Goal: Task Accomplishment & Management: Complete application form

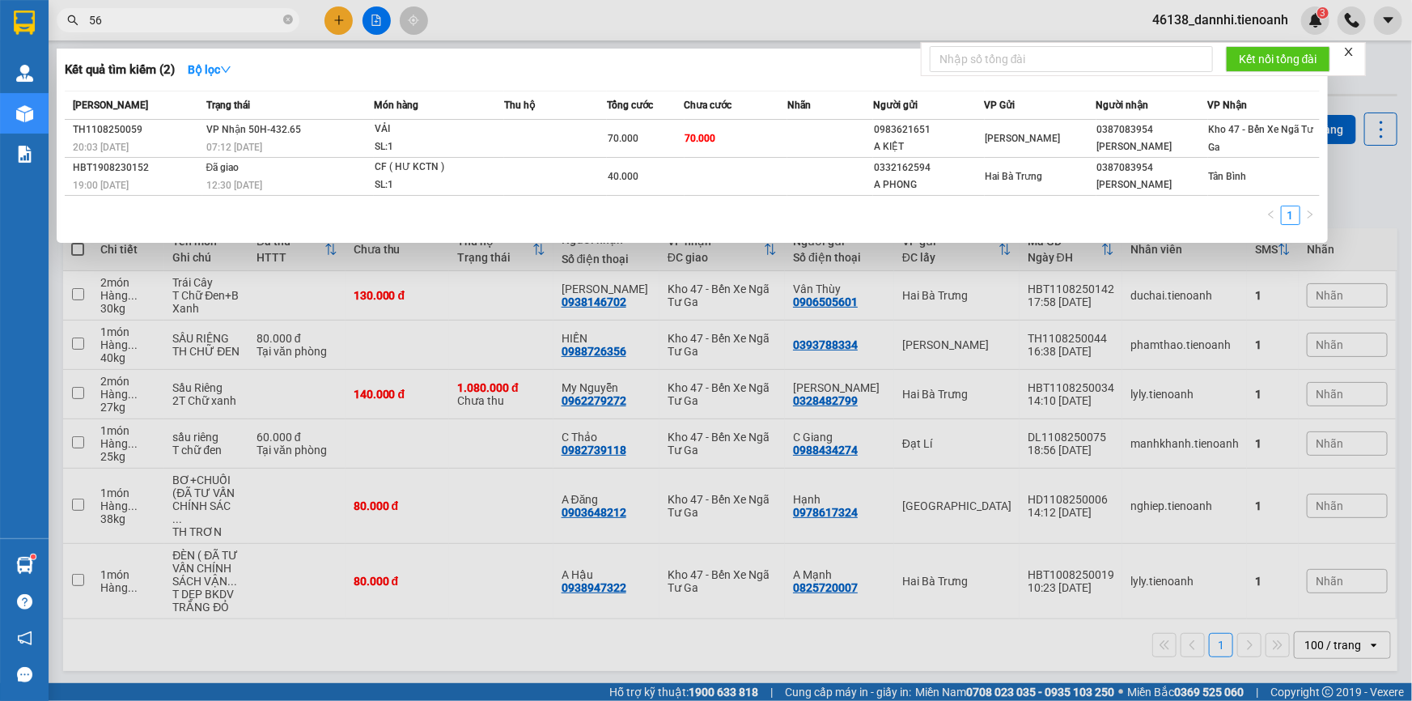
type input "5"
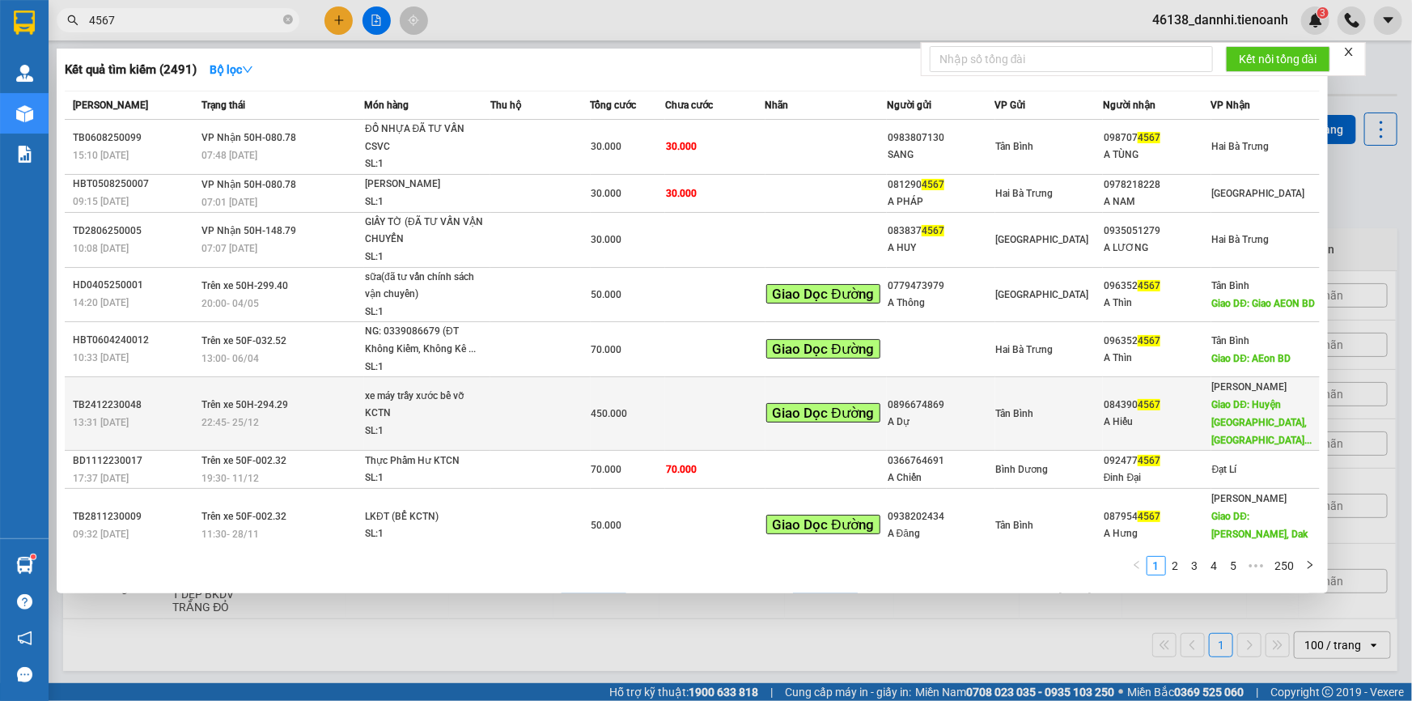
scroll to position [73, 0]
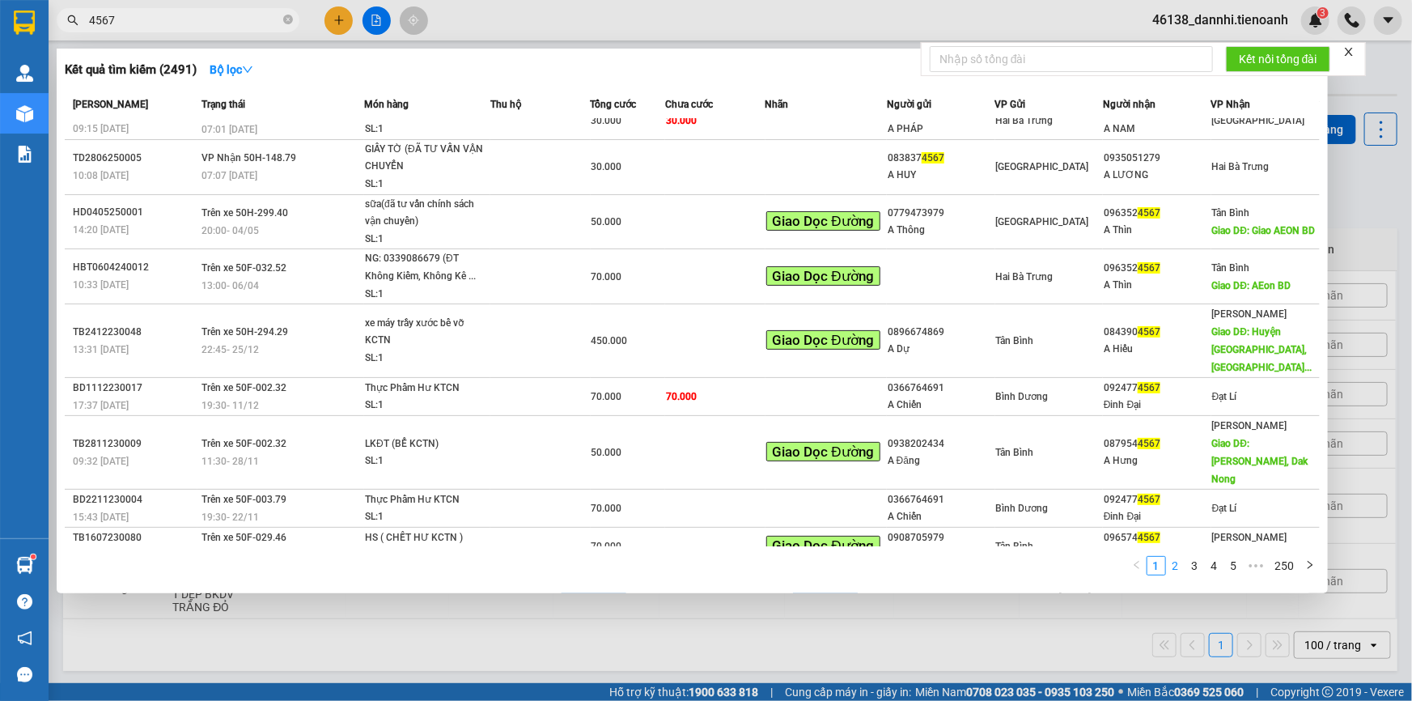
type input "4567"
click at [1177, 566] on link "2" at bounding box center [1176, 566] width 18 height 18
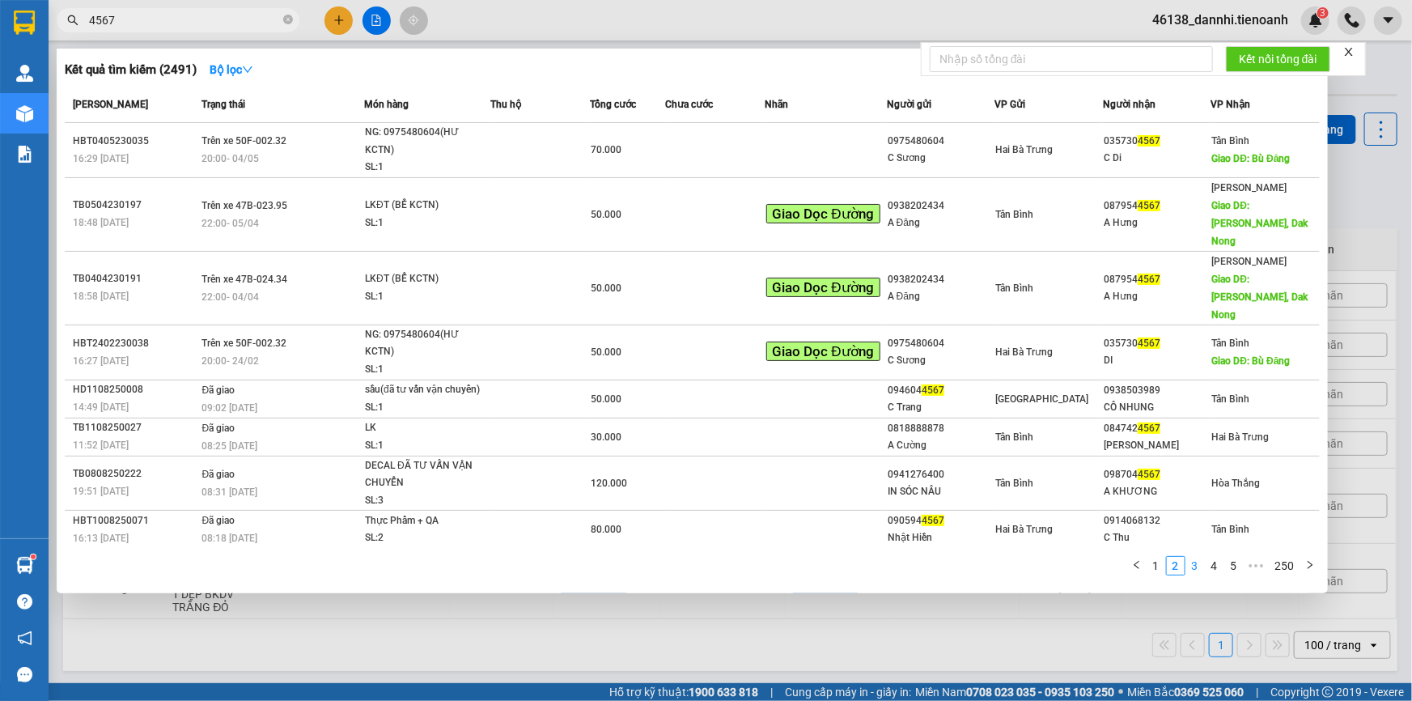
scroll to position [4, 0]
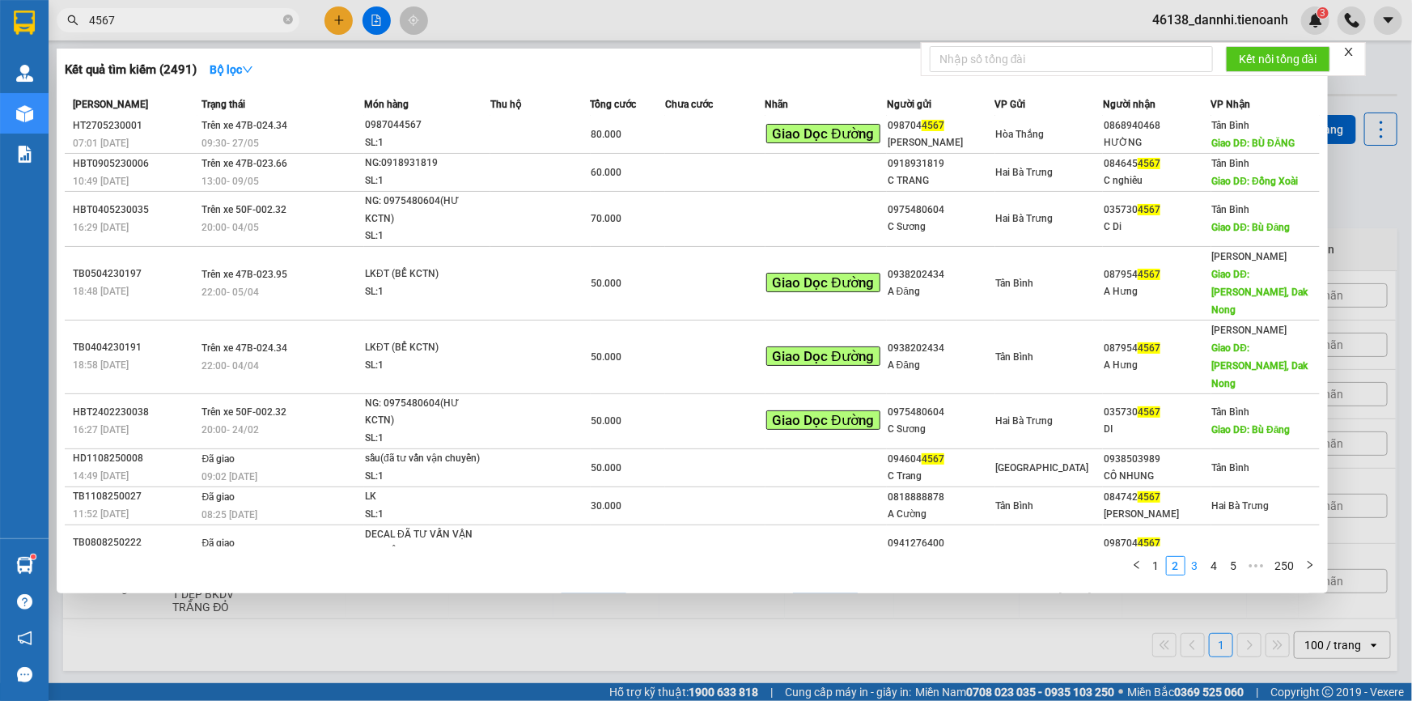
click at [1195, 563] on link "3" at bounding box center [1195, 566] width 18 height 18
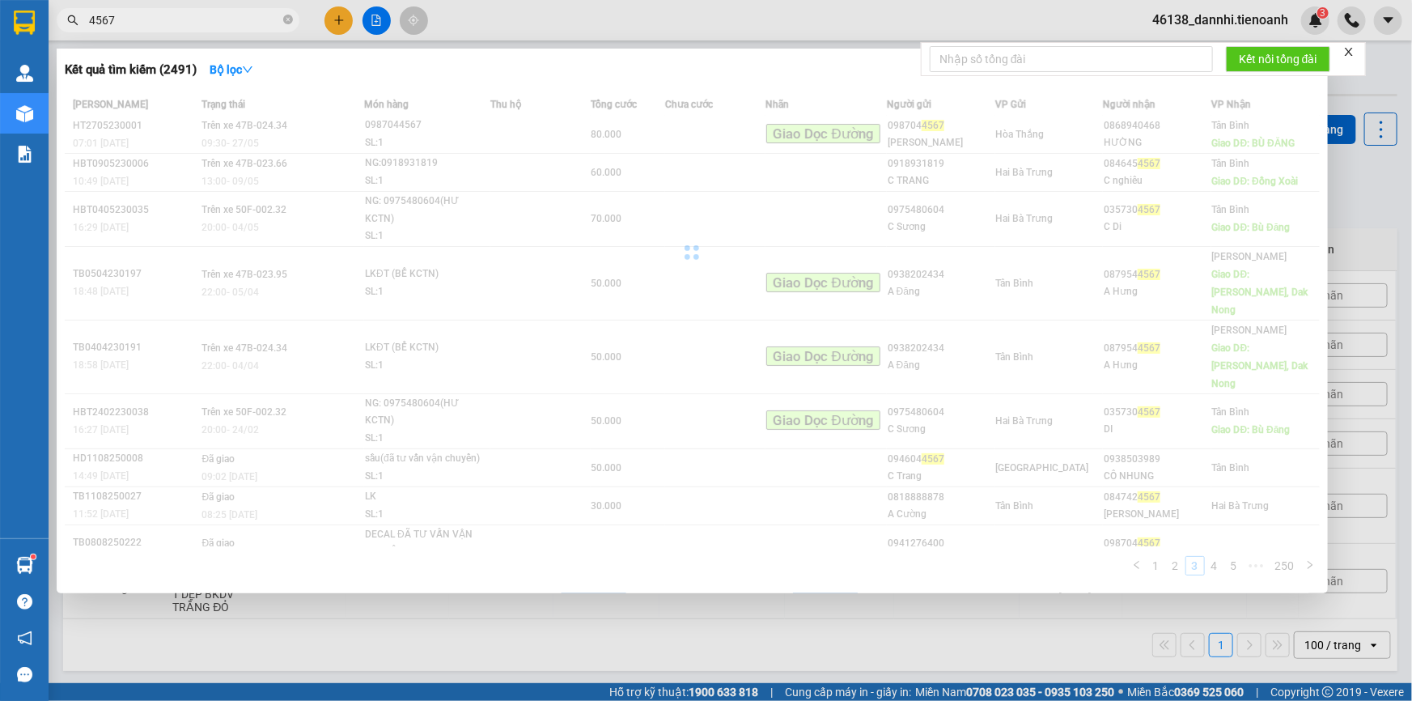
scroll to position [2, 0]
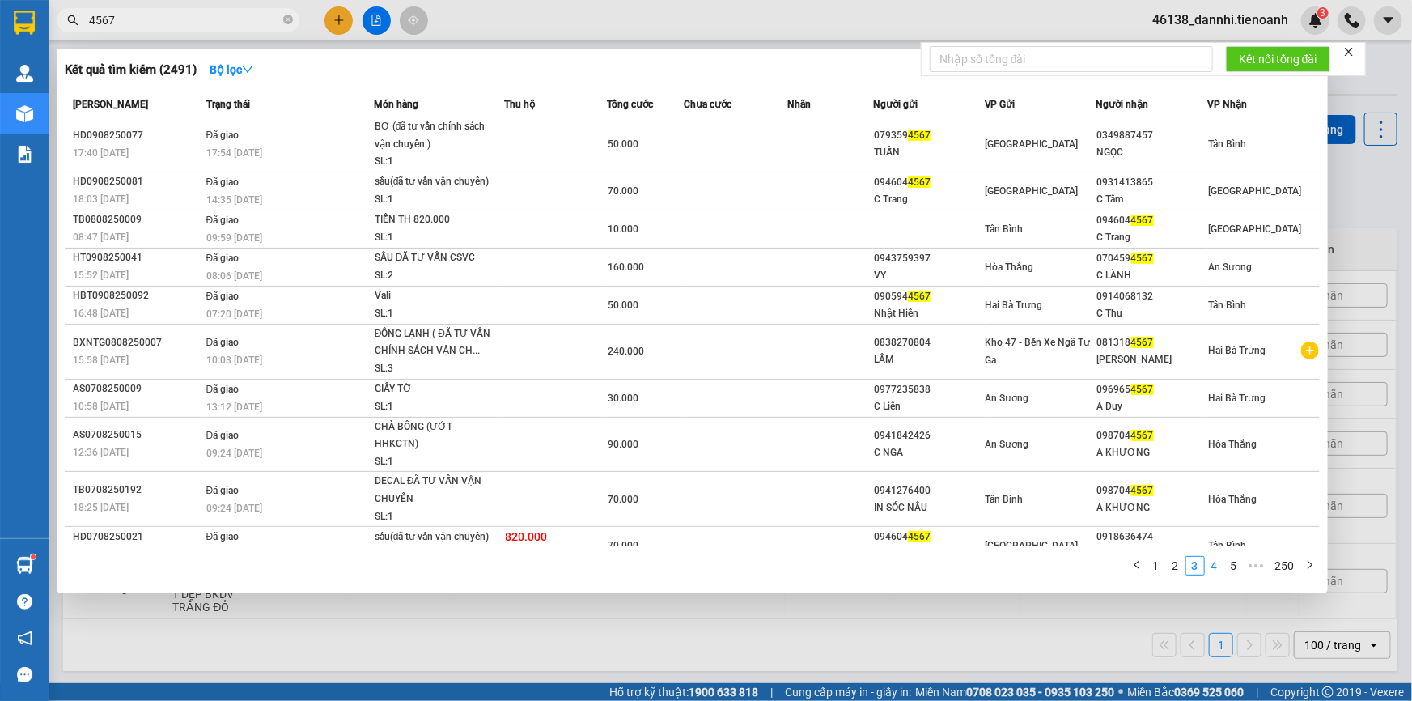
click at [1215, 568] on link "4" at bounding box center [1215, 566] width 18 height 18
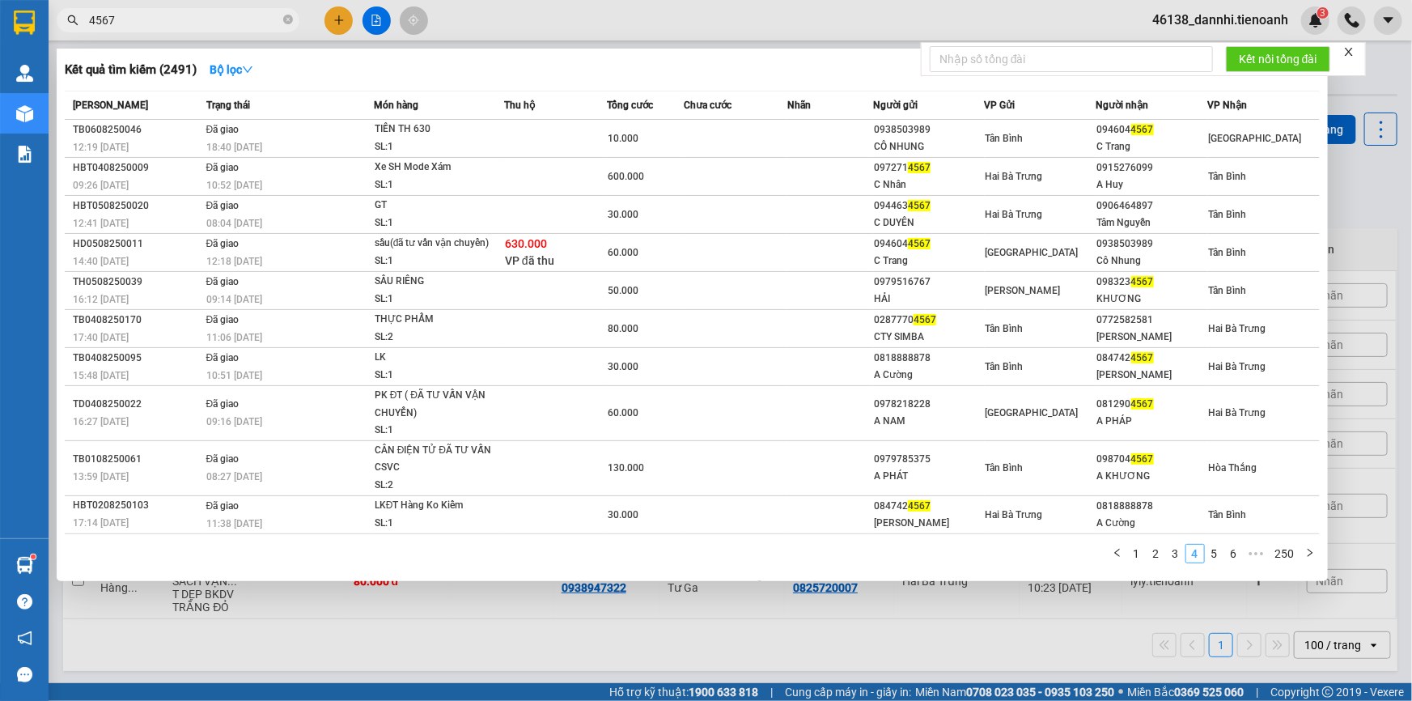
scroll to position [0, 0]
click at [659, 23] on div at bounding box center [706, 350] width 1412 height 701
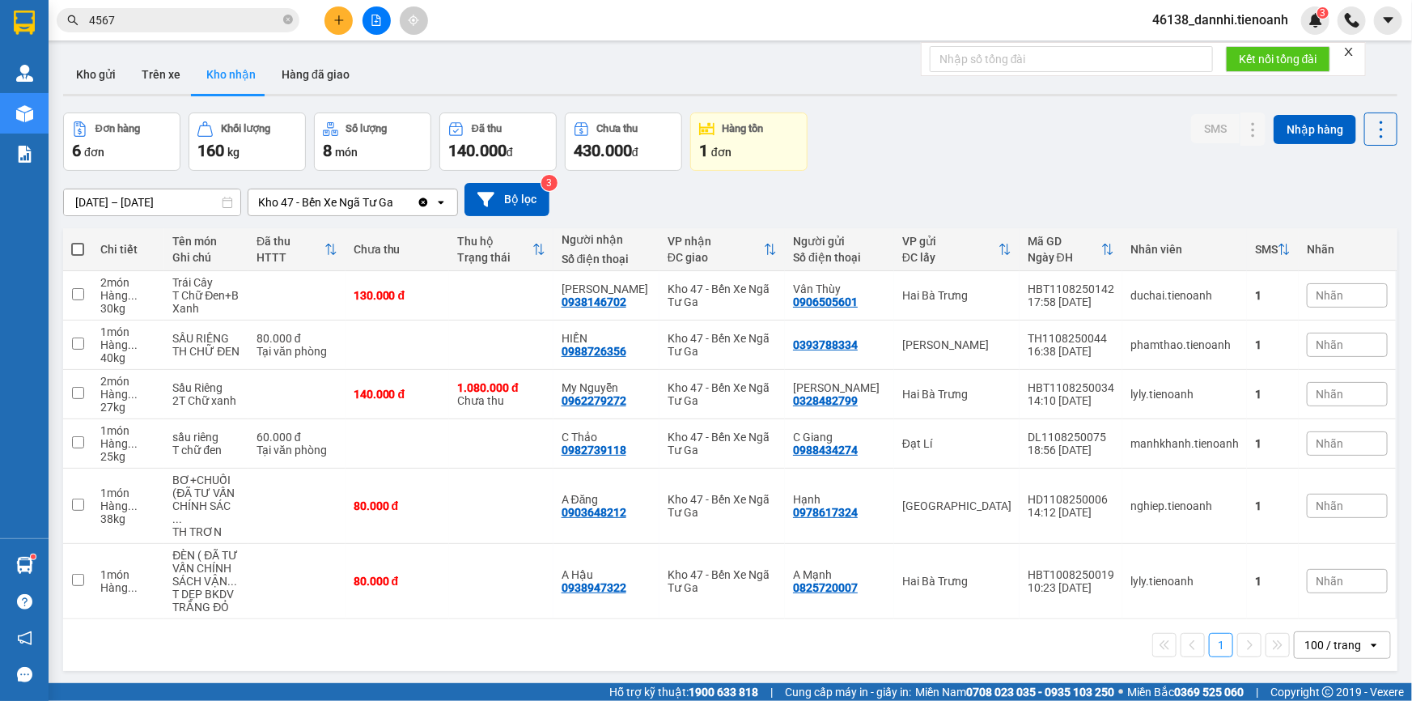
click at [1346, 50] on icon "close" at bounding box center [1348, 51] width 11 height 11
click at [346, 22] on button at bounding box center [338, 20] width 28 height 28
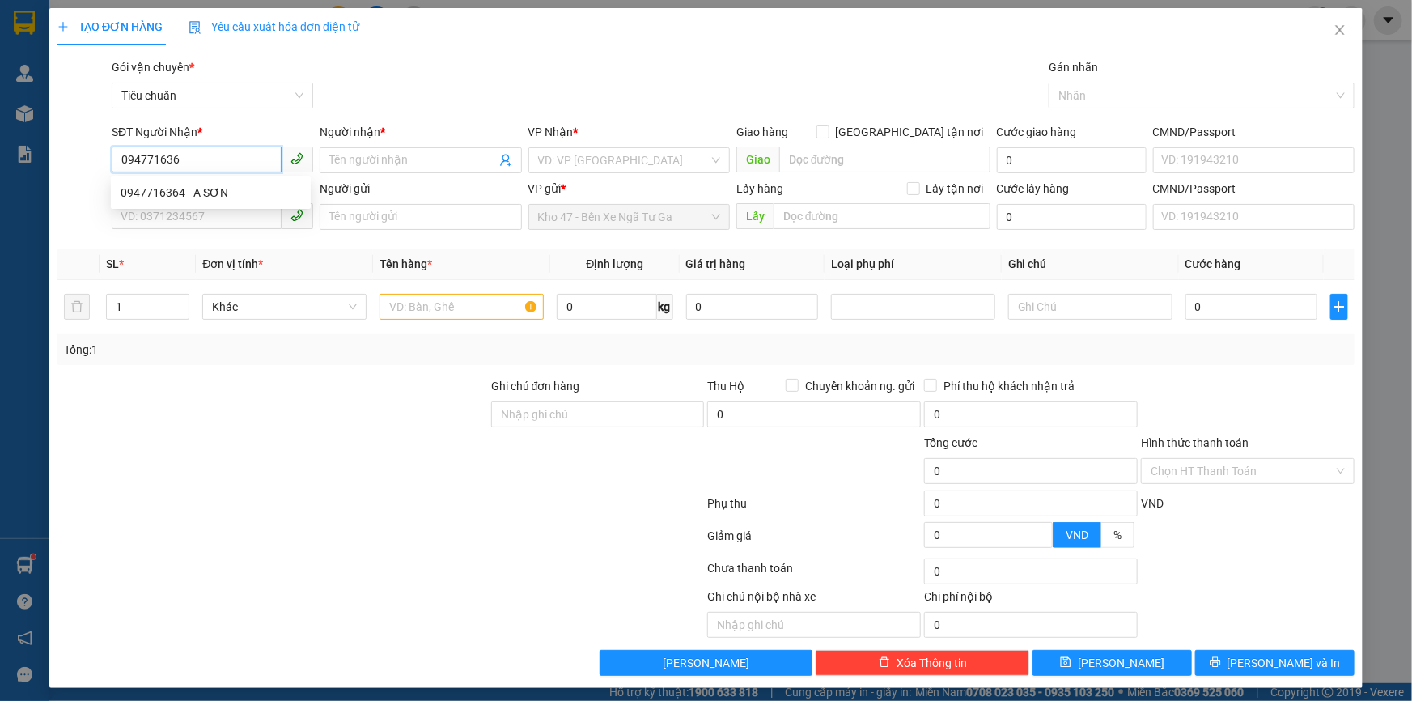
type input "0947716364"
click at [247, 188] on div "0947716364 - A SƠN" at bounding box center [211, 193] width 180 height 18
type input "A SƠN"
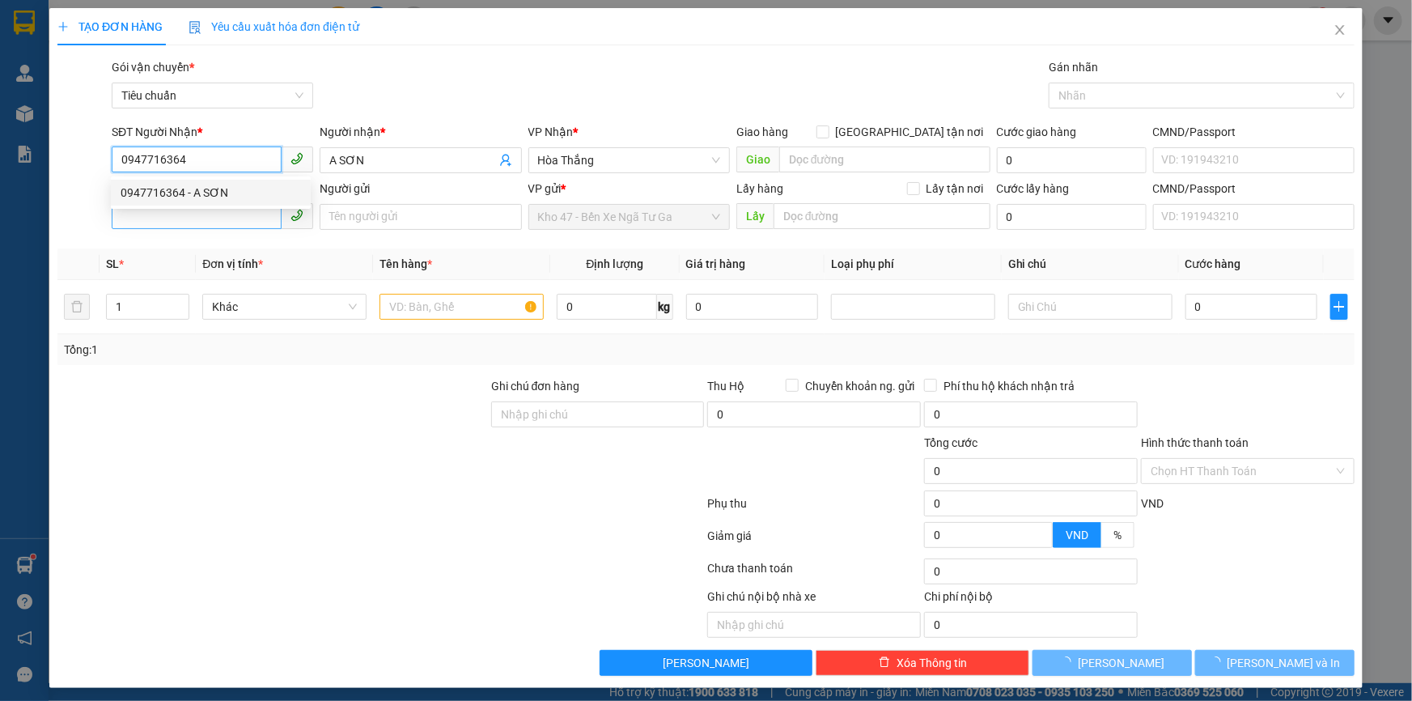
type input "0947716364"
type input "30.000"
click at [240, 211] on input "SĐT Người Gửi" at bounding box center [197, 216] width 170 height 26
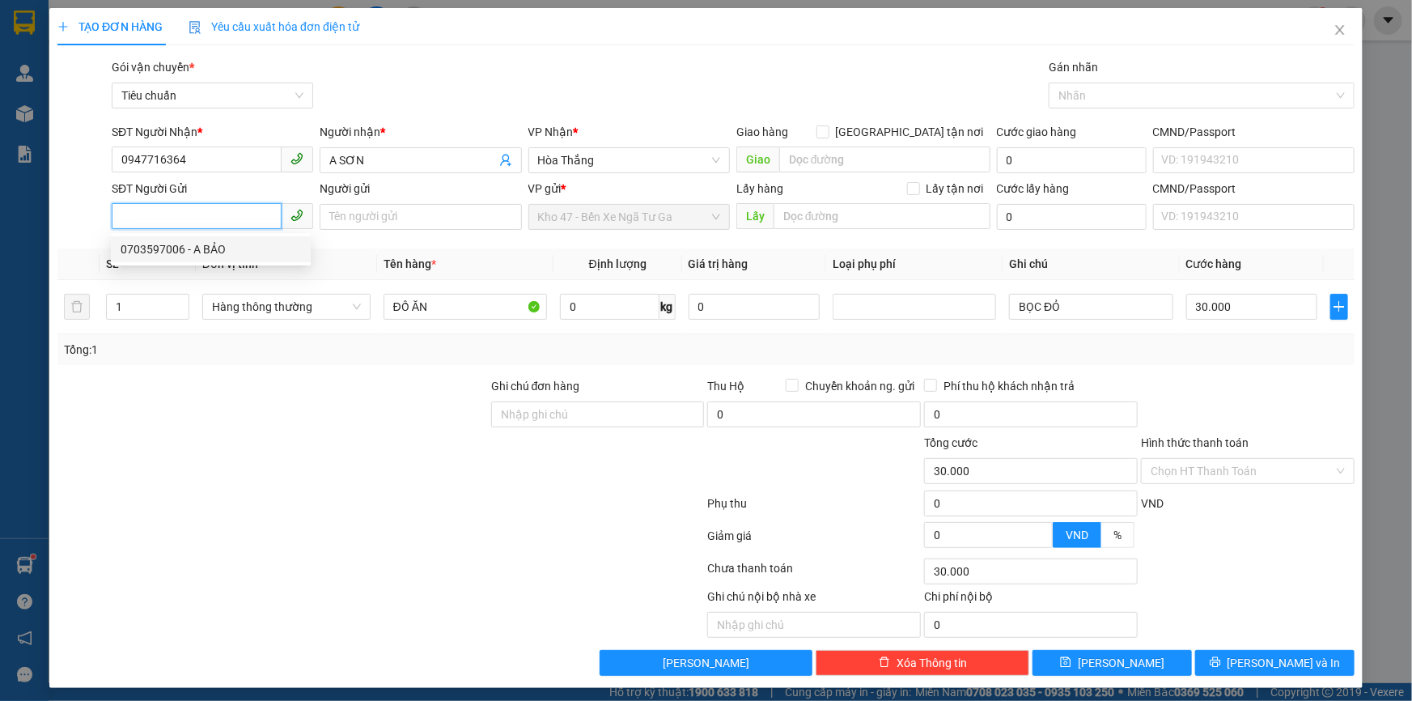
drag, startPoint x: 235, startPoint y: 252, endPoint x: 231, endPoint y: 213, distance: 39.1
click at [231, 213] on body "Kết quả tìm kiếm ( 2491 ) Bộ lọc Mã ĐH Trạng thái Món hàng Thu hộ Tổng cước Chư…" at bounding box center [706, 350] width 1412 height 701
click at [231, 213] on input "SĐT Người Gửi" at bounding box center [197, 216] width 170 height 26
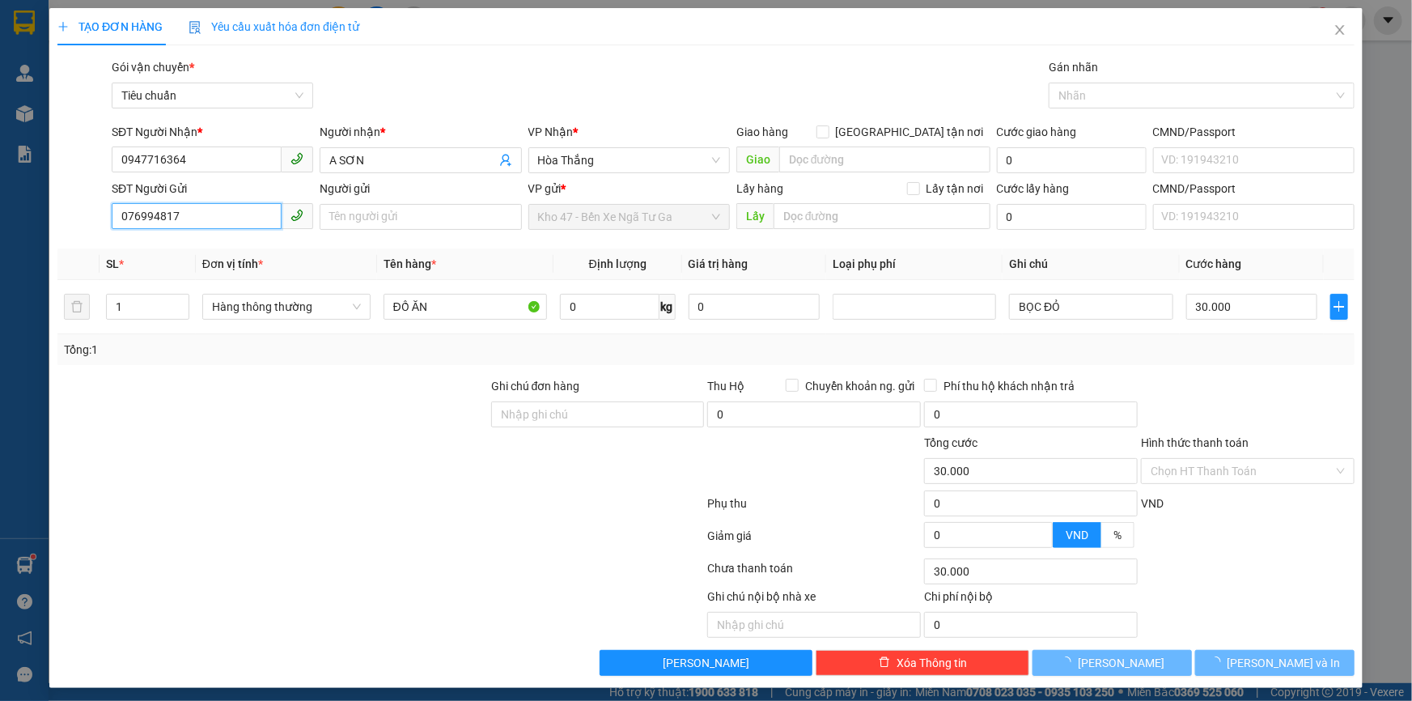
type input "0769948172"
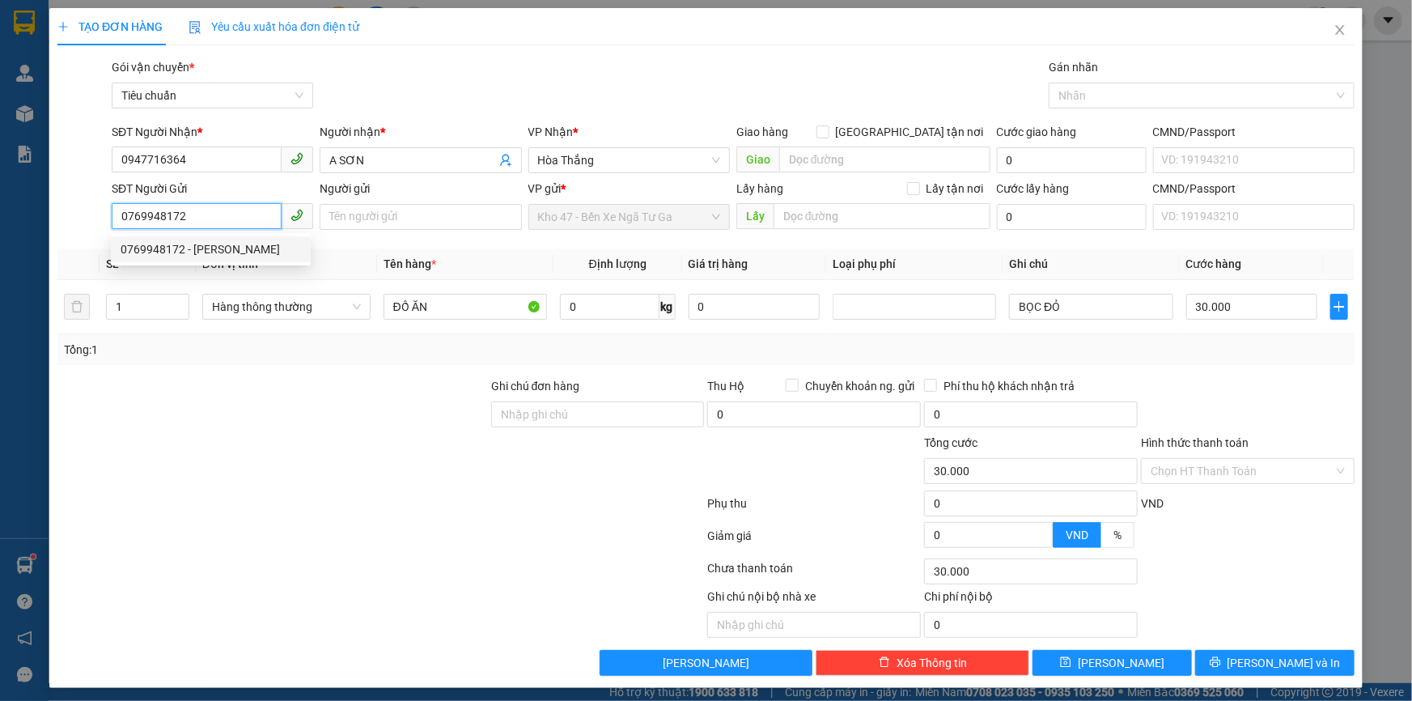
click at [234, 242] on div "0769948172 - [PERSON_NAME]" at bounding box center [211, 249] width 180 height 18
type input "[PERSON_NAME]"
type input "0769948172"
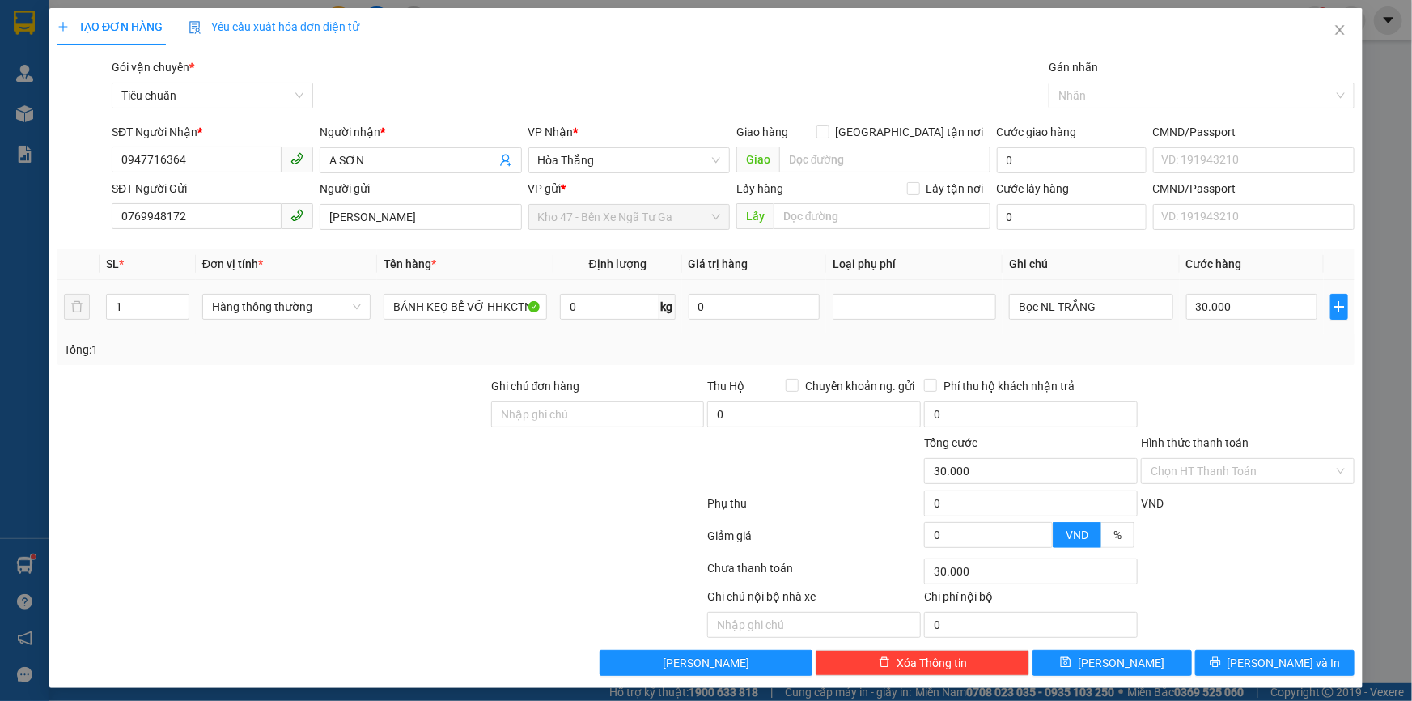
click at [445, 321] on div "BÁNH KEỌ BỂ VỠ HHKCTN" at bounding box center [465, 307] width 163 height 32
click at [445, 320] on div "BÁNH KEỌ BỂ VỠ HHKCTN" at bounding box center [465, 307] width 163 height 32
click at [444, 309] on input "BÁNH KEỌ BỂ VỠ HHKCTN" at bounding box center [465, 307] width 163 height 26
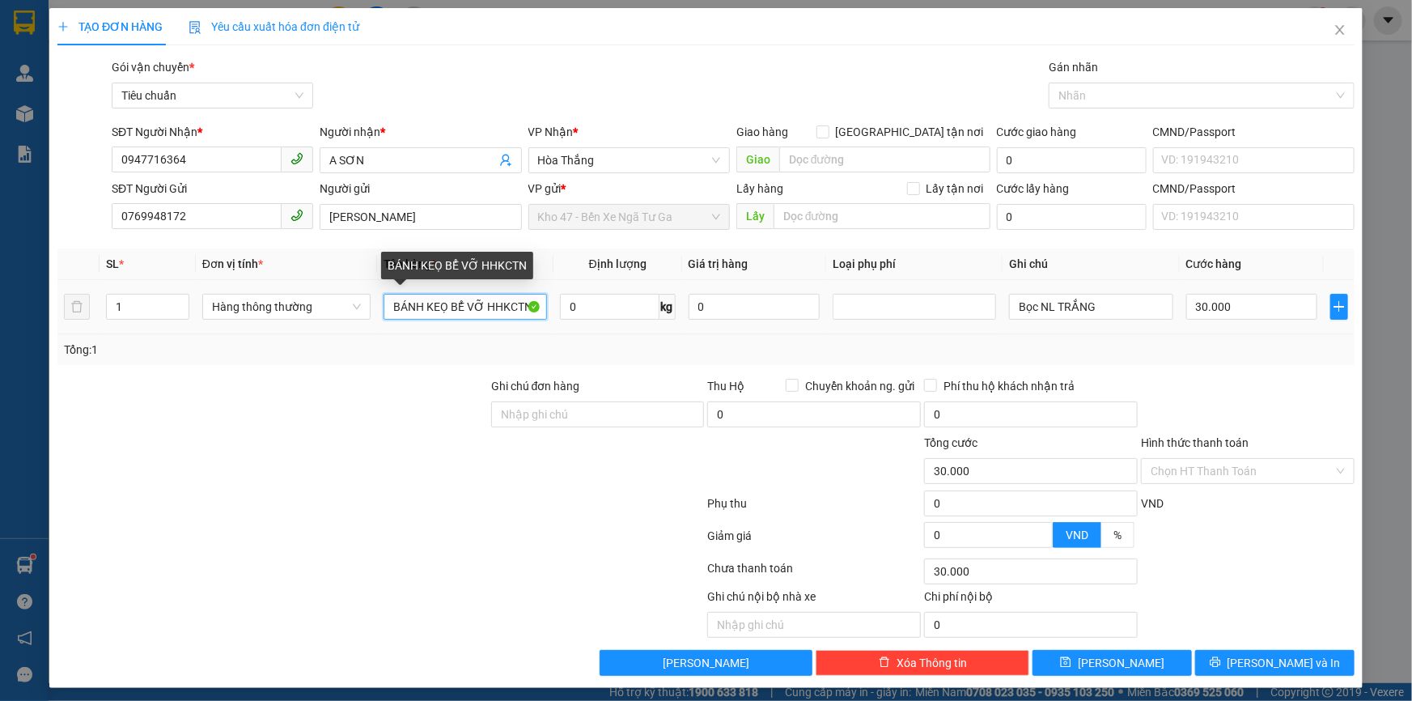
click at [444, 309] on input "BÁNH KEỌ BỂ VỠ HHKCTN" at bounding box center [465, 307] width 163 height 26
type input "NƯỚC YẾN ( ĐÃ TƯ VẤN CHÍNH SÁCH VẬN CHUYỂN )"
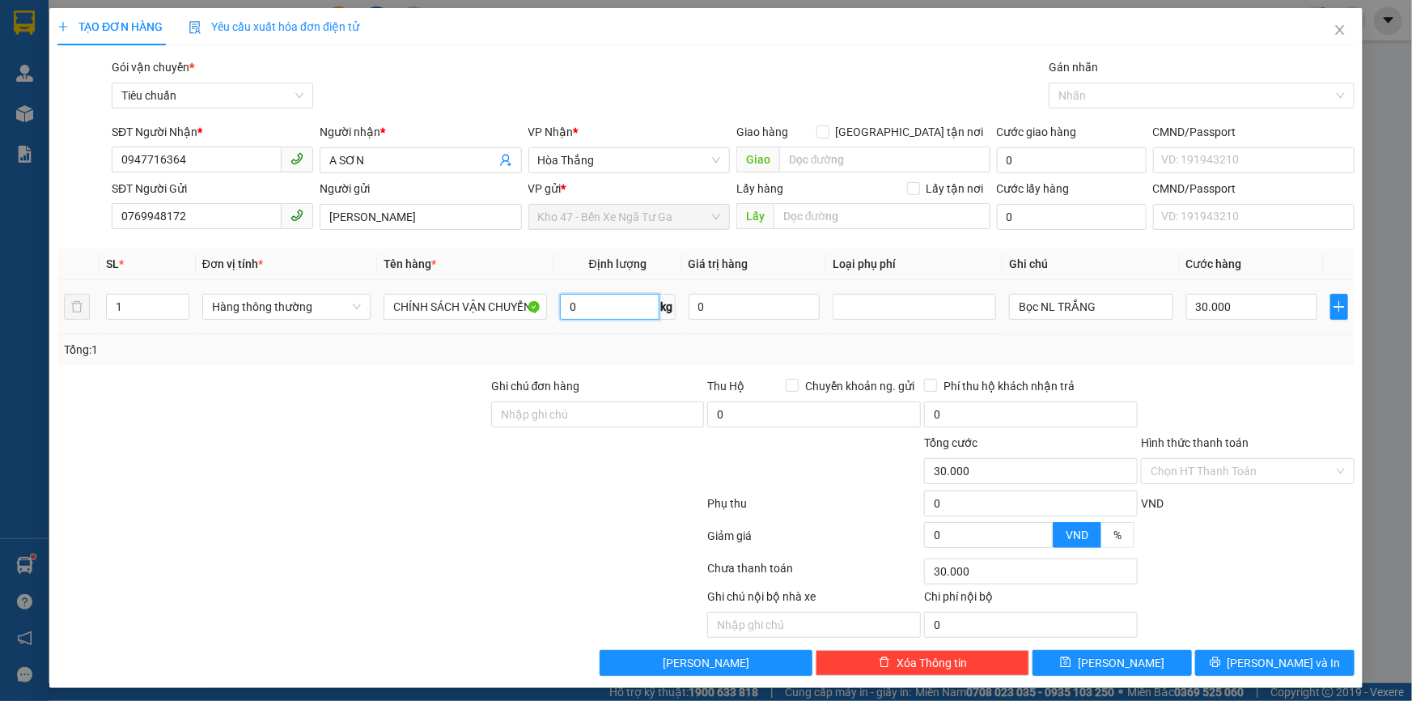
click at [623, 312] on input "0" at bounding box center [610, 307] width 100 height 26
type input "9"
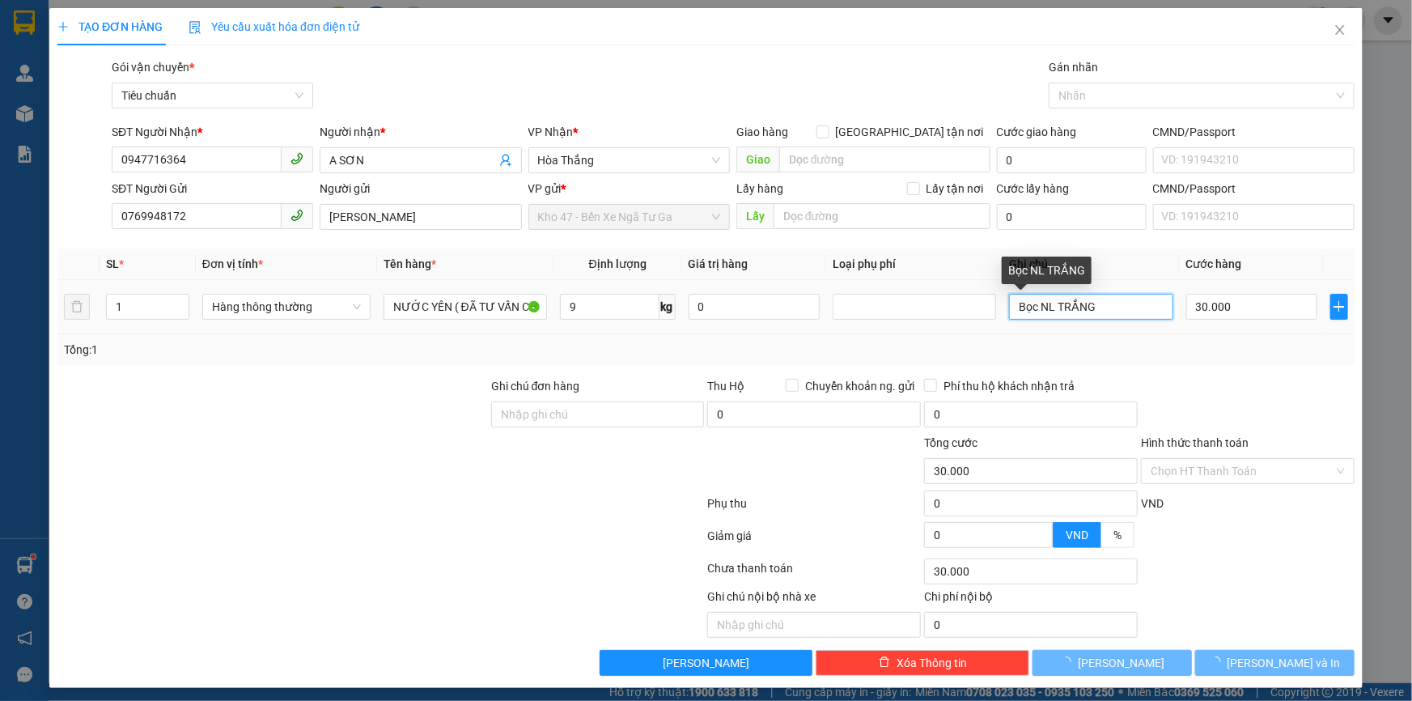
drag, startPoint x: 1116, startPoint y: 305, endPoint x: 828, endPoint y: 346, distance: 290.9
click at [829, 344] on div "SL * Đơn vị tính * Tên hàng * Định lượng Giá trị hàng Loại phụ phí Ghi chú Cước…" at bounding box center [705, 306] width 1297 height 117
type input "40.000"
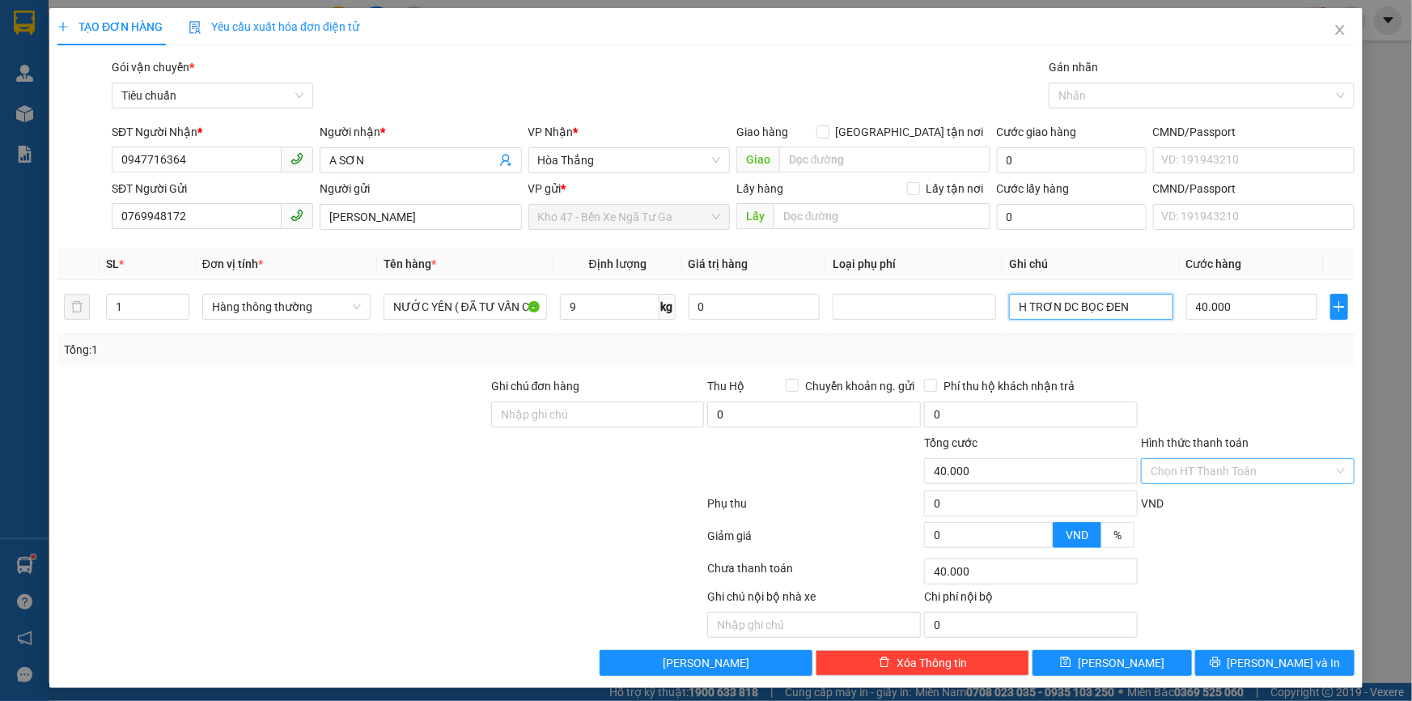
type input "H TRƠN DC BỌC ĐEN"
click at [1232, 477] on input "Hình thức thanh toán" at bounding box center [1242, 471] width 183 height 24
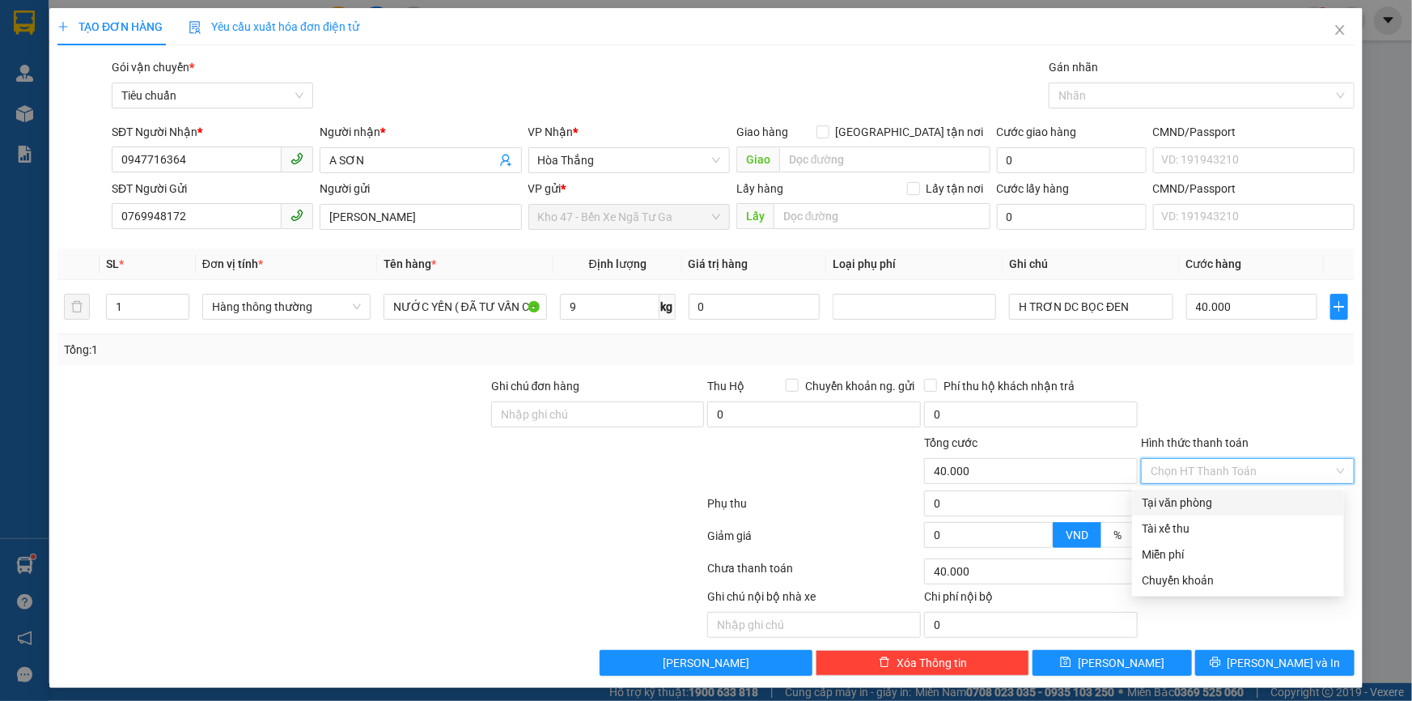
click at [1224, 502] on div "Tại văn phòng" at bounding box center [1238, 503] width 193 height 18
type input "0"
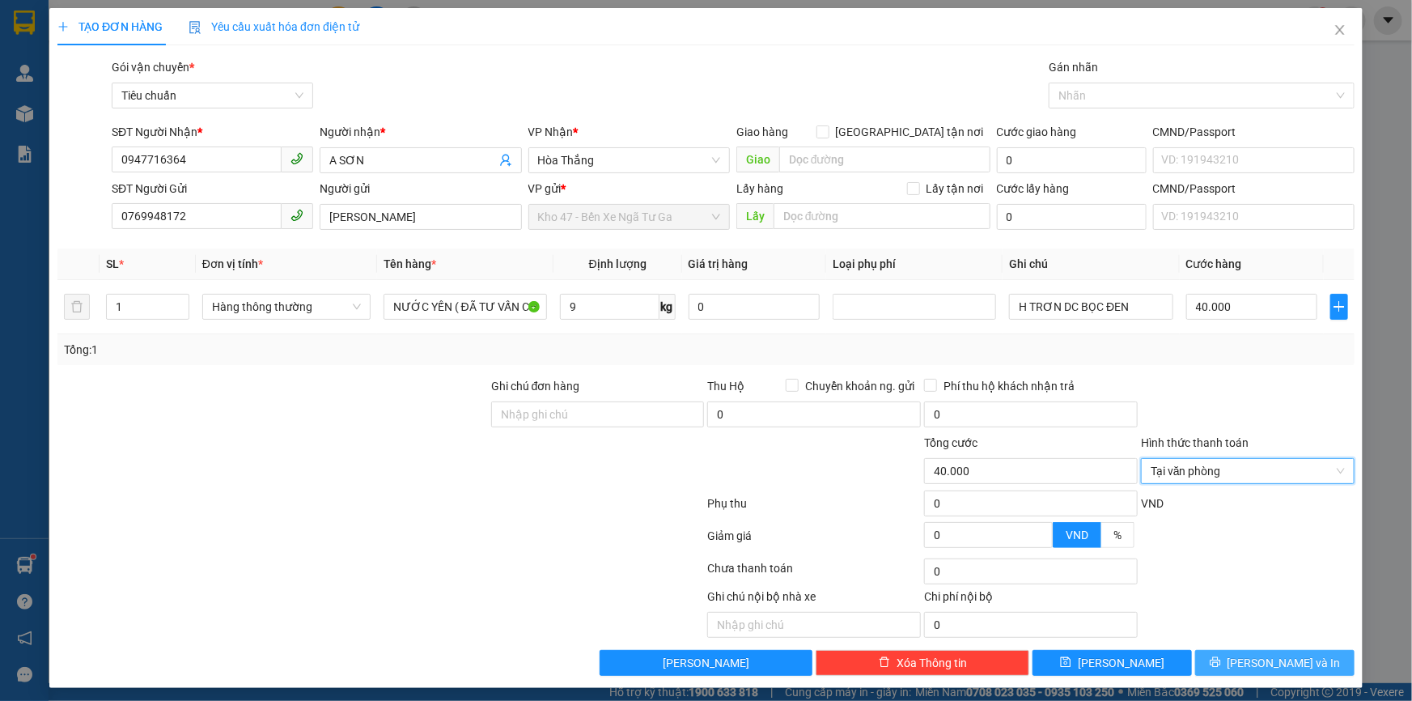
click at [1219, 661] on button "[PERSON_NAME] và In" at bounding box center [1274, 663] width 159 height 26
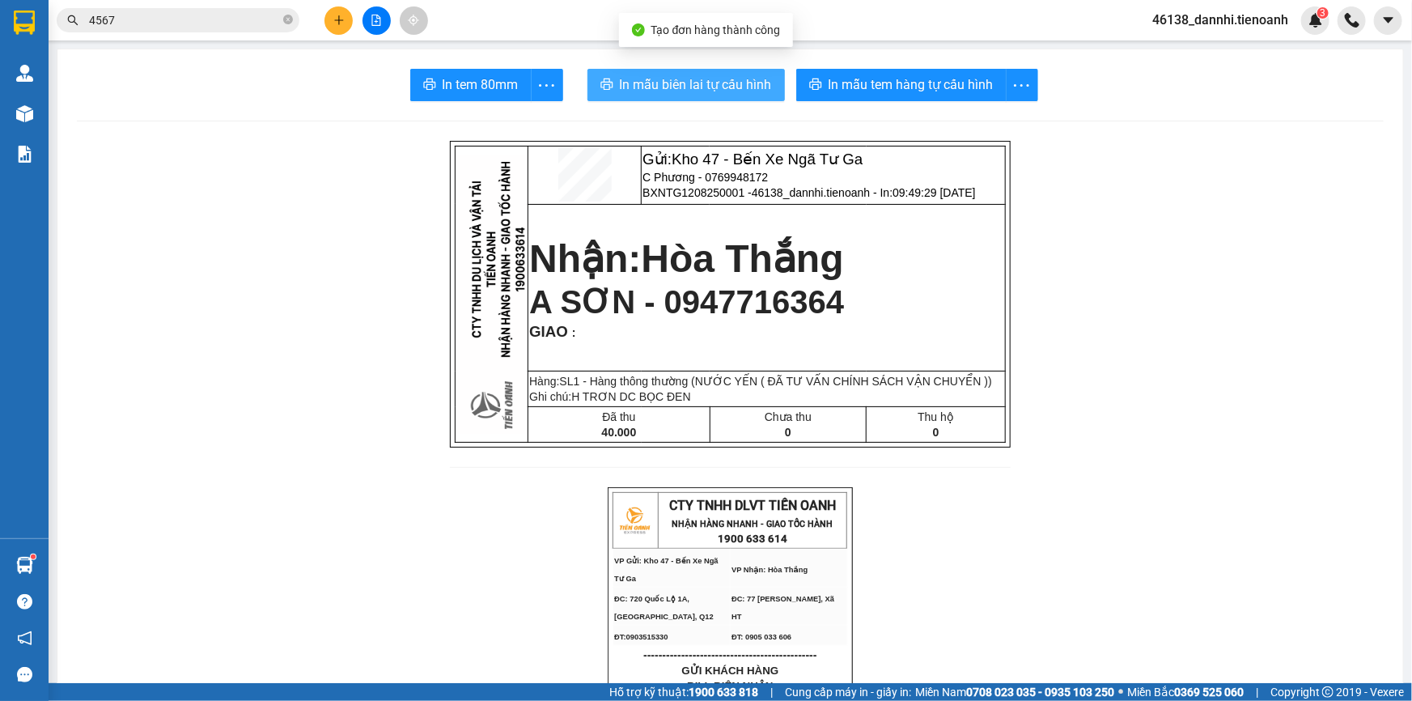
click at [716, 84] on span "In mẫu biên lai tự cấu hình" at bounding box center [696, 84] width 152 height 20
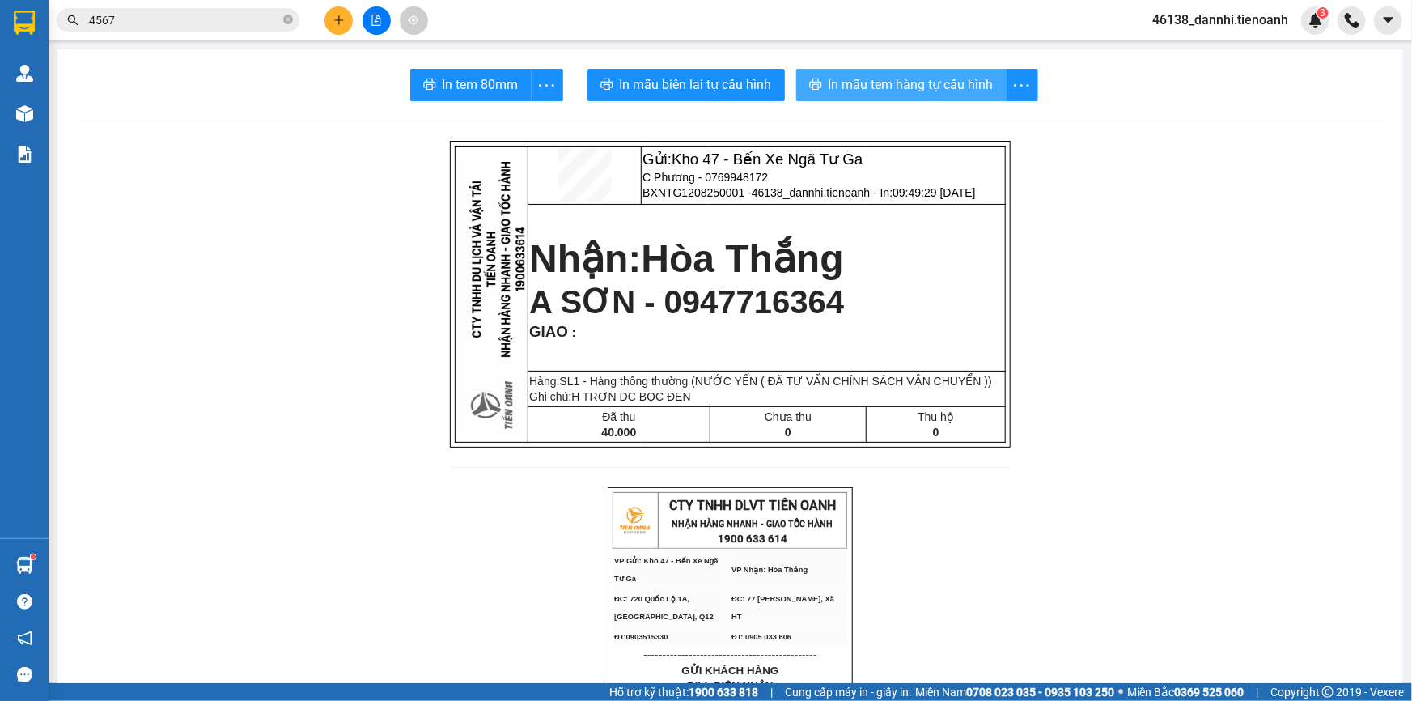
click at [860, 87] on span "In mẫu tem hàng tự cấu hình" at bounding box center [911, 84] width 165 height 20
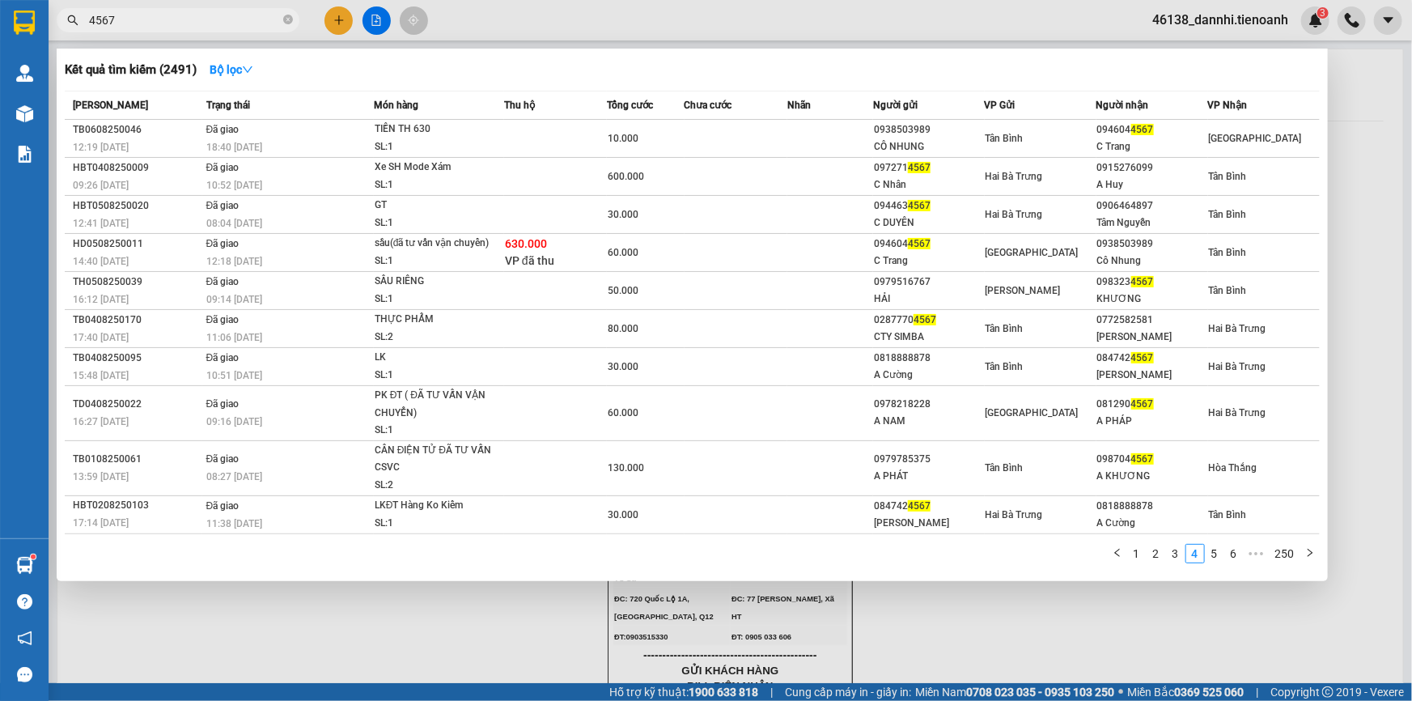
click at [244, 23] on input "4567" at bounding box center [184, 20] width 191 height 18
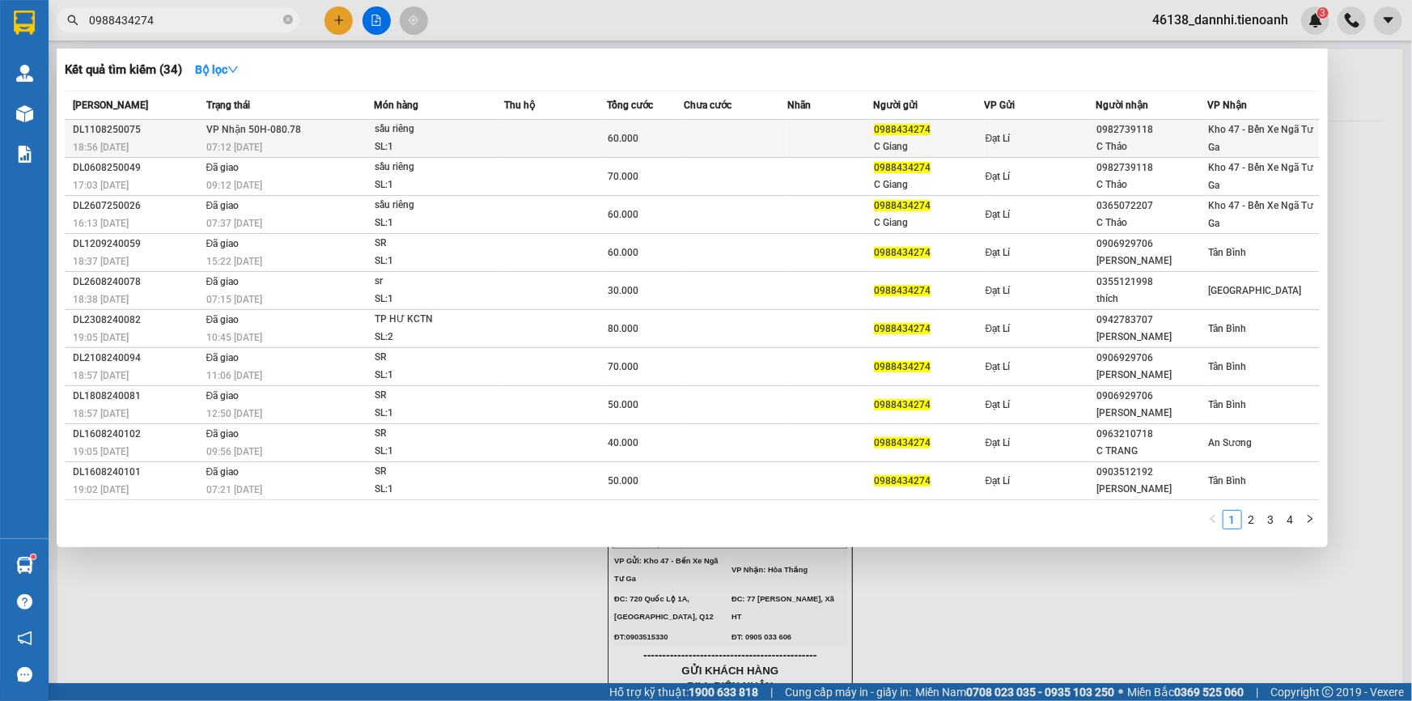
type input "0988434274"
click at [312, 138] on div "07:12 [DATE]" at bounding box center [289, 147] width 167 height 18
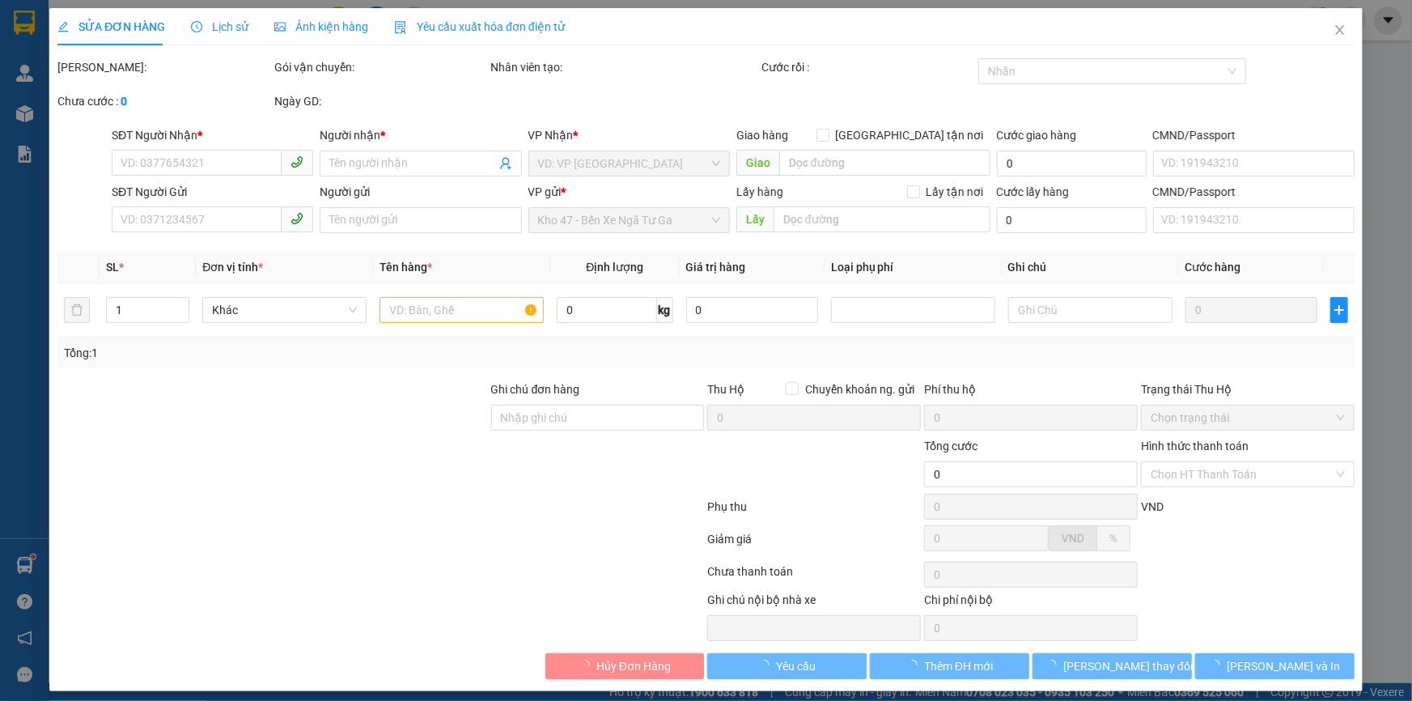
type input "0982739118"
type input "C Thảo"
type input "0988434274"
type input "C Giang"
type input "60.000"
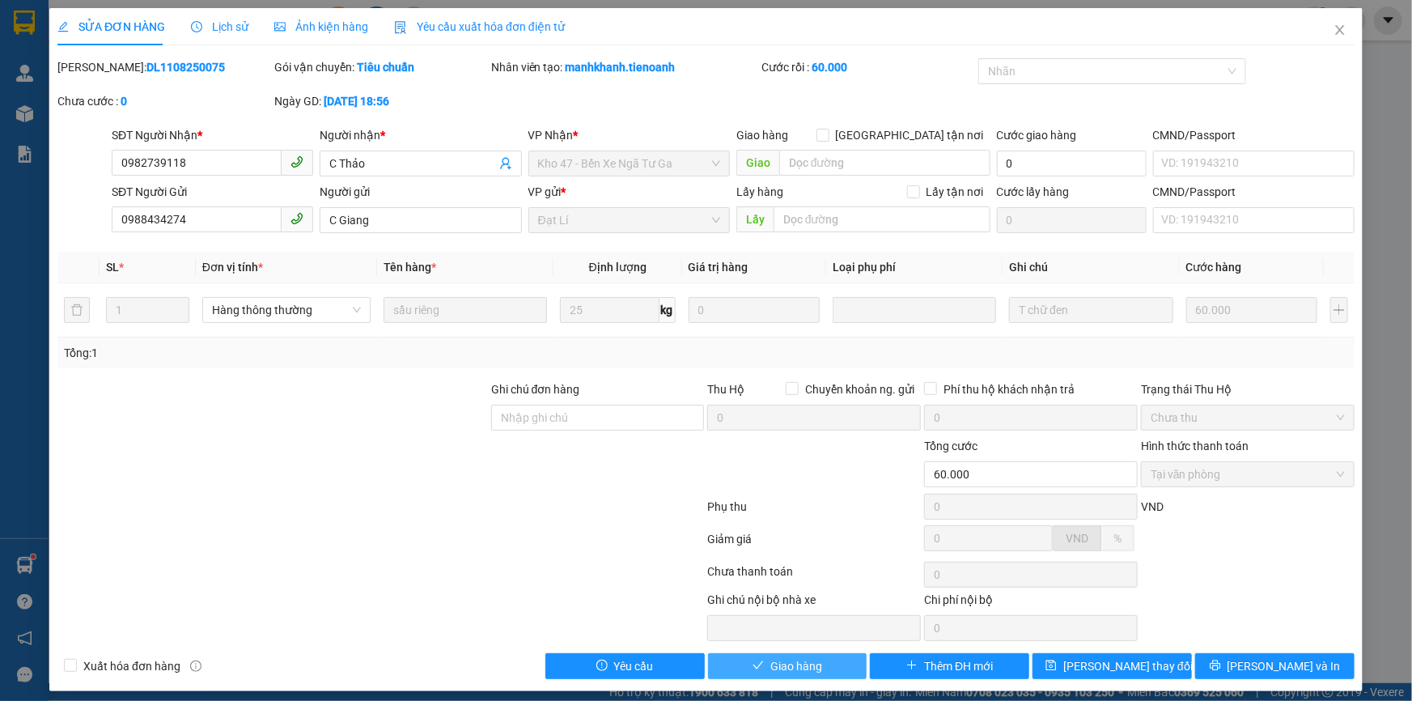
drag, startPoint x: 803, startPoint y: 660, endPoint x: 795, endPoint y: 645, distance: 16.3
click at [801, 659] on span "Giao hàng" at bounding box center [796, 666] width 52 height 18
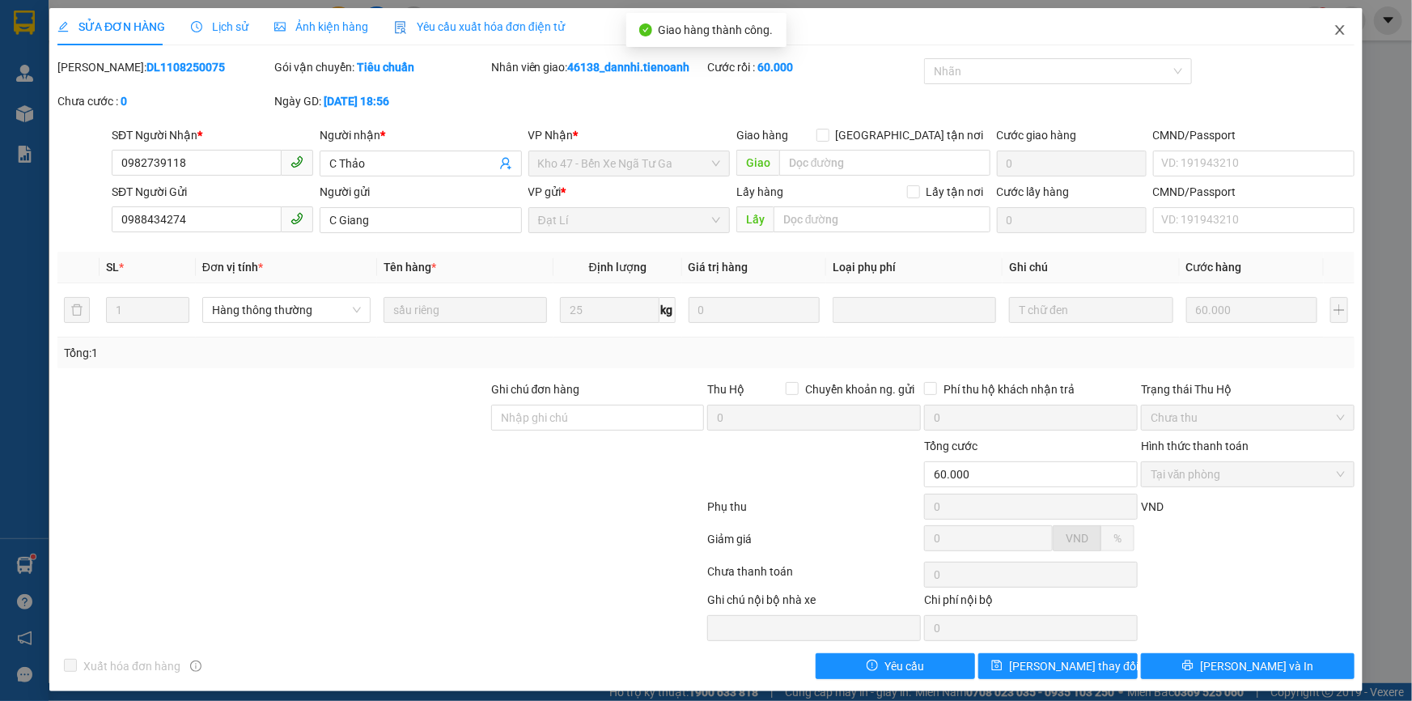
click at [1335, 30] on icon "close" at bounding box center [1339, 30] width 9 height 10
